Goal: Navigation & Orientation: Find specific page/section

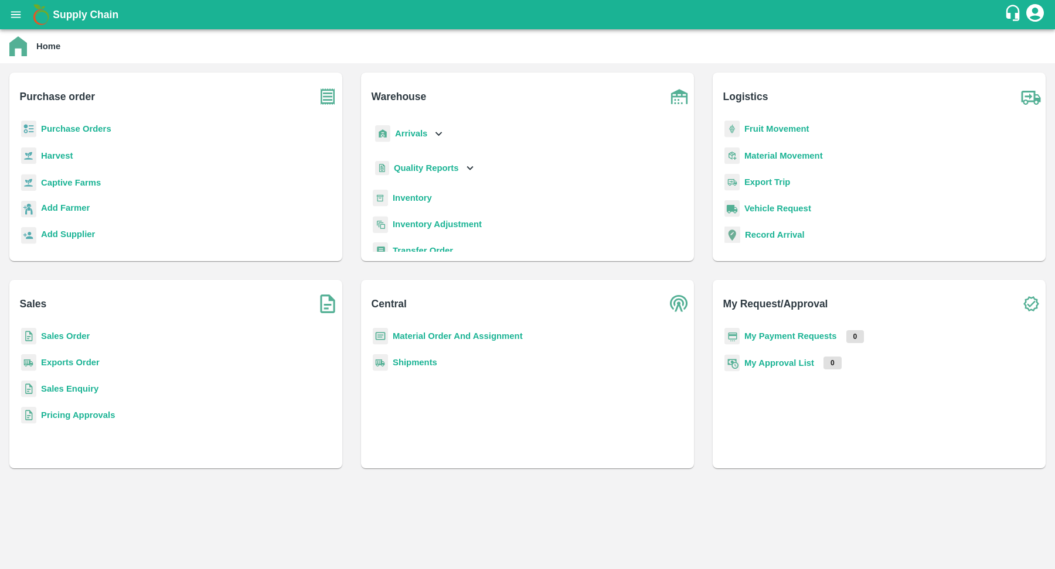
click at [404, 203] on p "Inventory" at bounding box center [412, 198] width 39 height 13
click at [408, 195] on b "Inventory" at bounding box center [412, 197] width 39 height 9
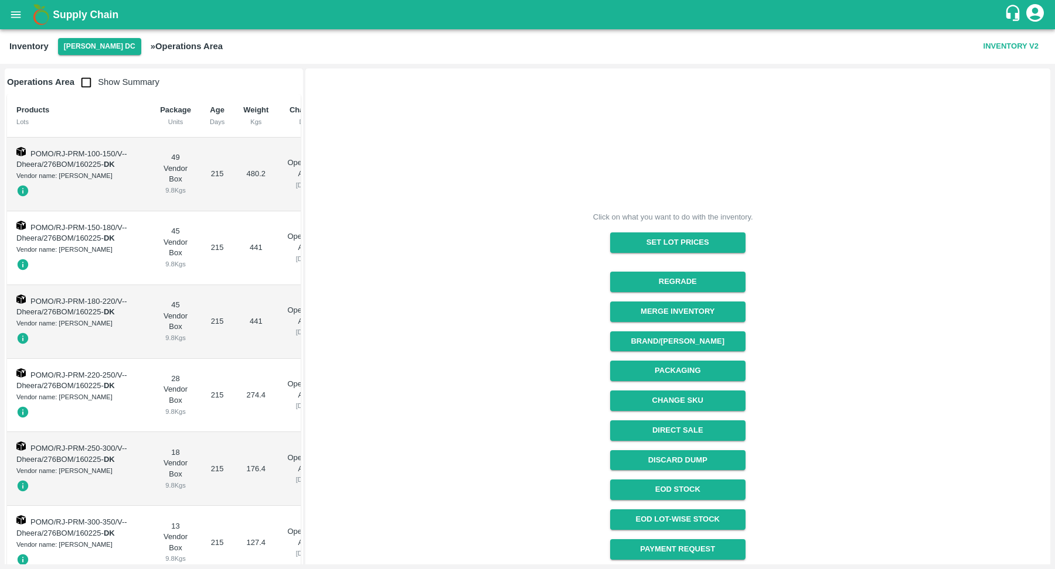
click at [112, 44] on button "[PERSON_NAME] DC" at bounding box center [99, 46] width 83 height 17
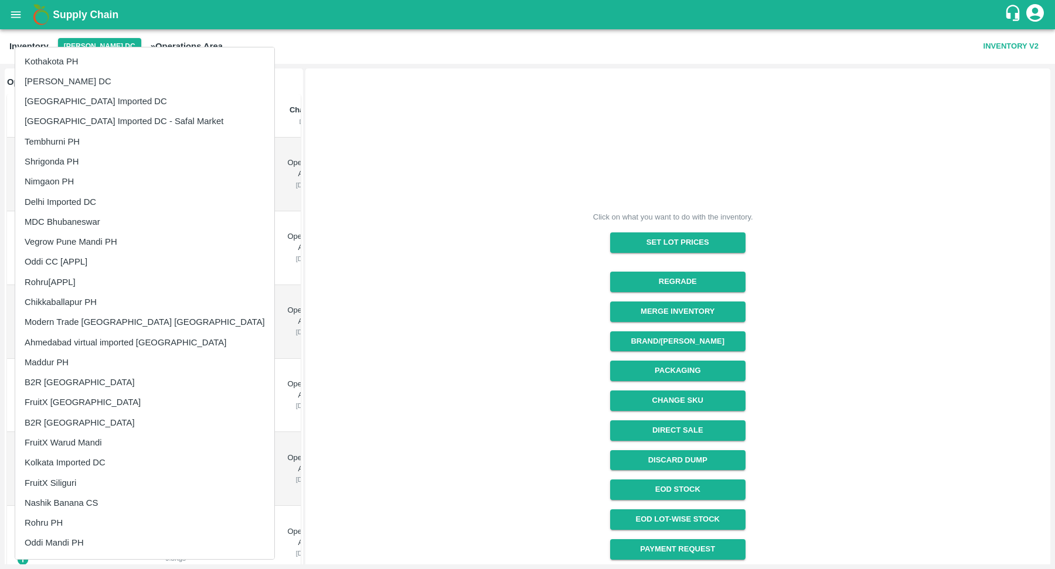
scroll to position [437, 0]
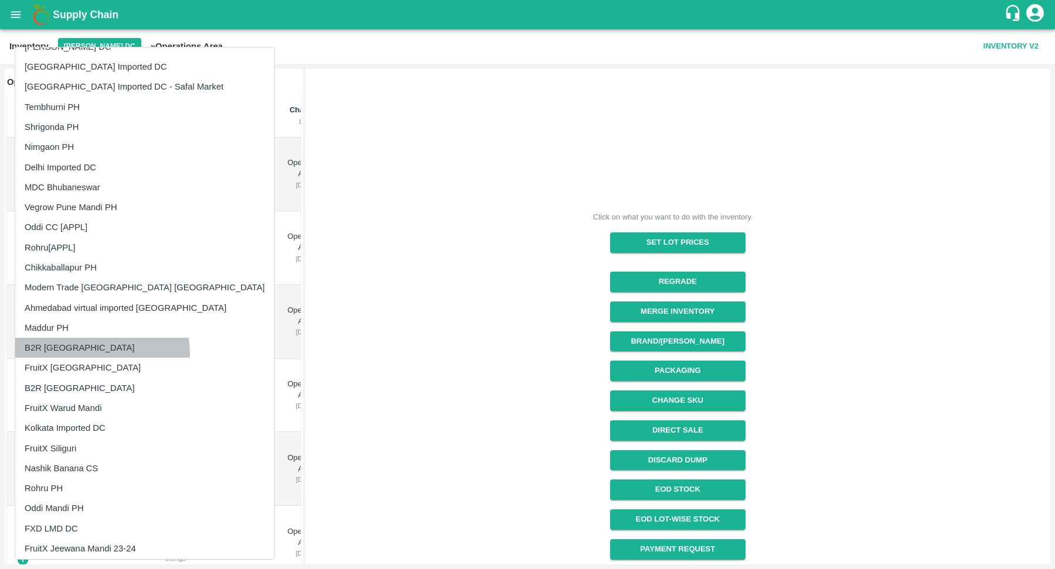
click at [83, 353] on li "B2R [GEOGRAPHIC_DATA]" at bounding box center [144, 348] width 259 height 20
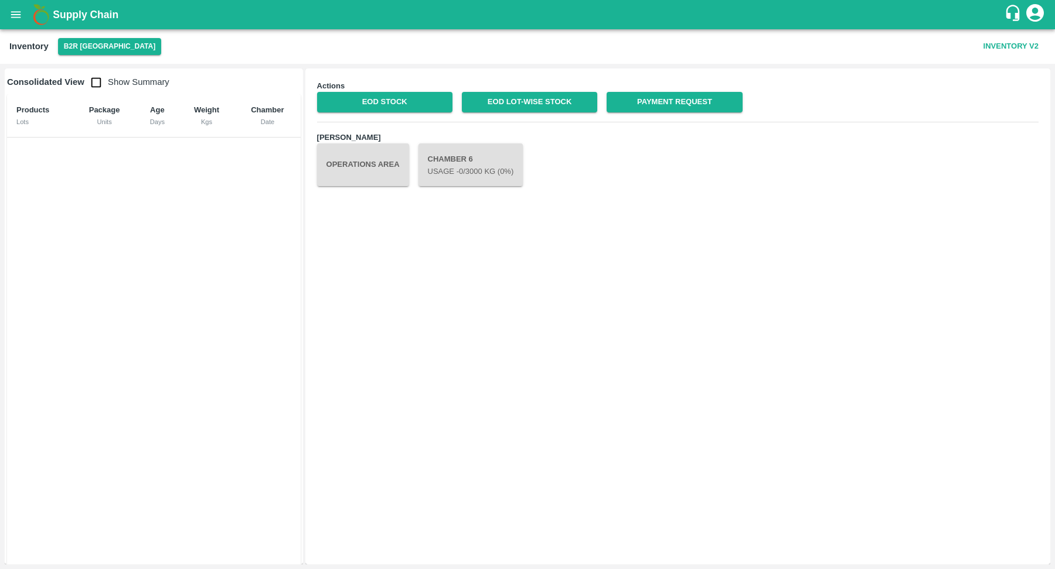
click at [395, 352] on div "Actions EOD Stock EOD Lot-wise Stock Payment Request [PERSON_NAME] Operations A…" at bounding box center [677, 316] width 733 height 485
click at [366, 176] on button "Operations Area" at bounding box center [363, 165] width 92 height 42
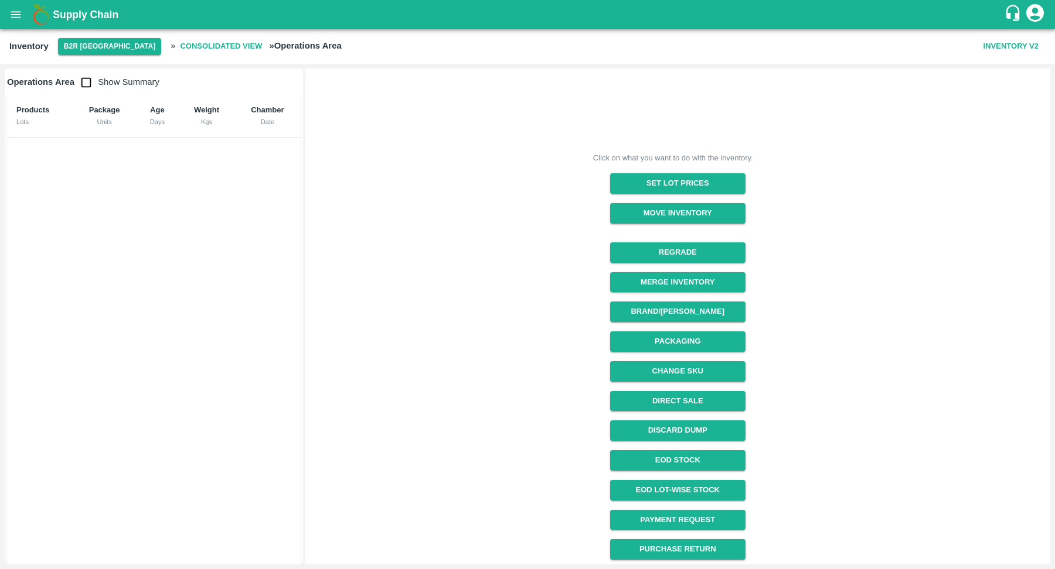
scroll to position [0, 0]
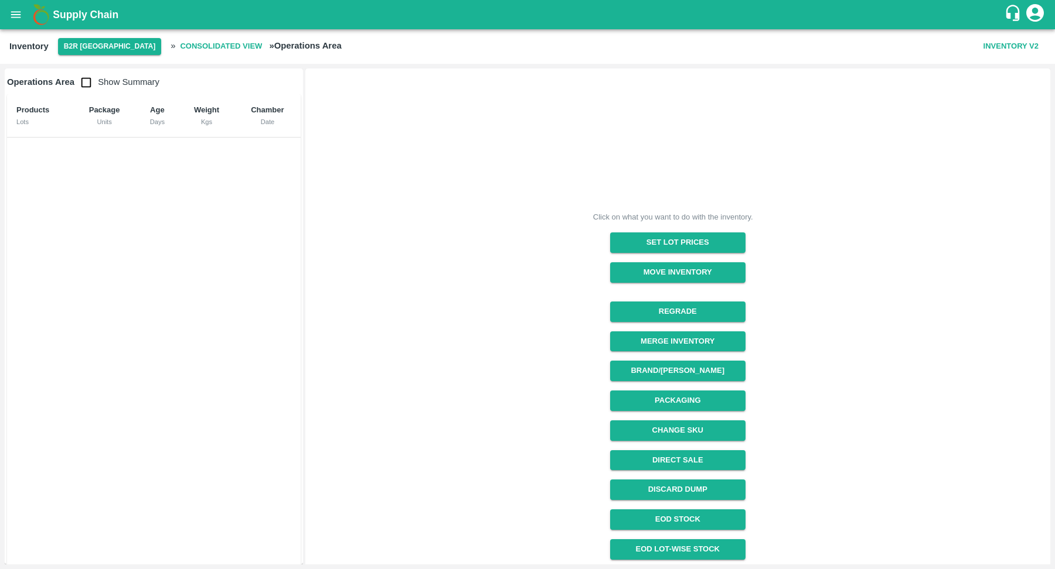
click at [1004, 47] on button "Inventory V2" at bounding box center [1010, 46] width 64 height 21
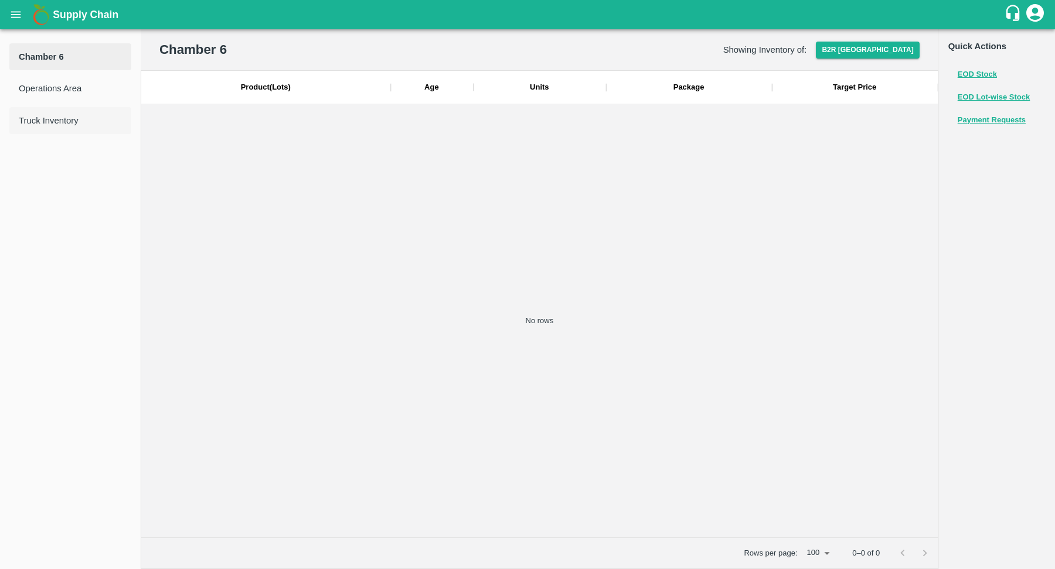
click at [69, 112] on li "Truck Inventory" at bounding box center [70, 120] width 122 height 27
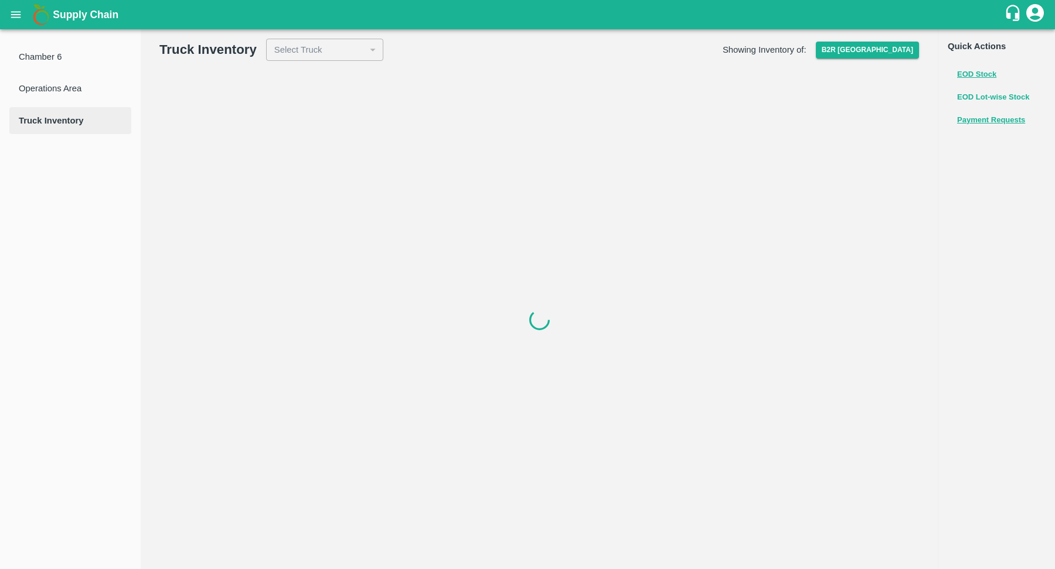
click at [978, 100] on button "EOD Lot-wise Stock" at bounding box center [993, 97] width 73 height 13
